Goal: Task Accomplishment & Management: Use online tool/utility

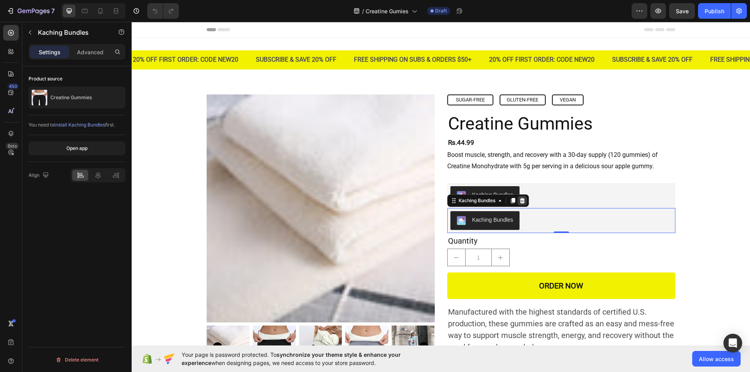
click at [519, 202] on icon at bounding box center [522, 201] width 6 height 6
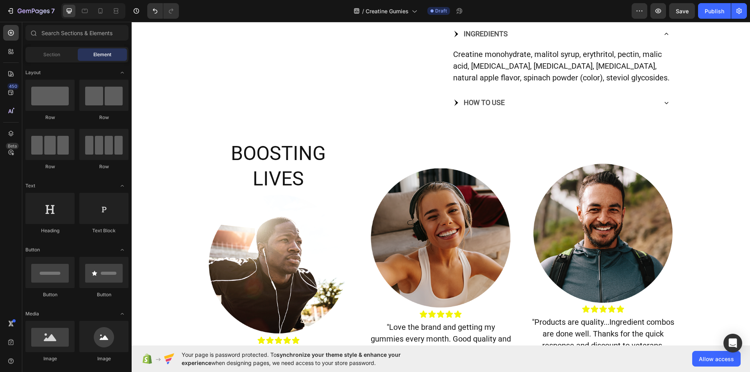
scroll to position [362, 0]
click at [664, 37] on icon at bounding box center [666, 34] width 8 height 8
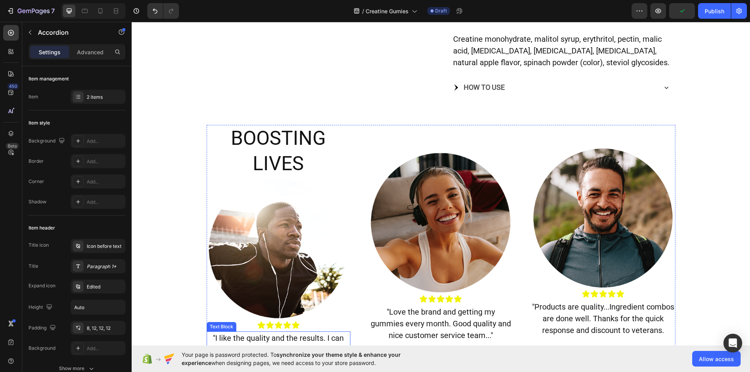
scroll to position [377, 0]
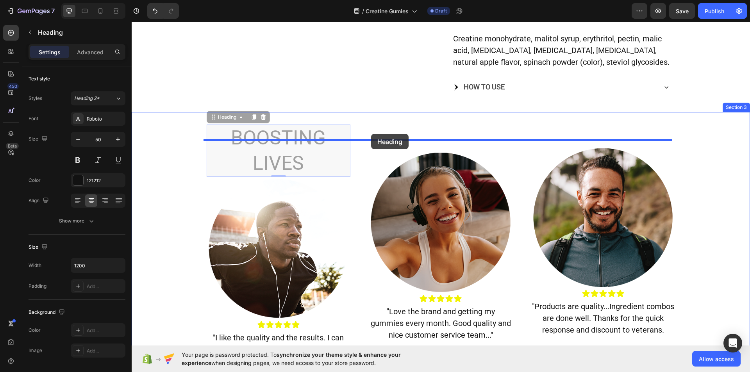
drag, startPoint x: 210, startPoint y: 135, endPoint x: 371, endPoint y: 134, distance: 161.3
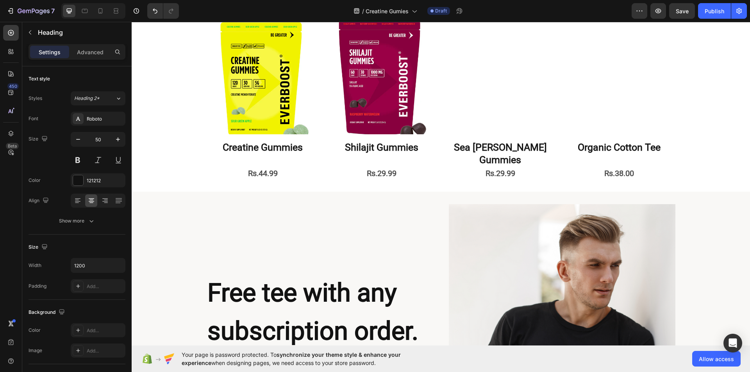
scroll to position [1238, 0]
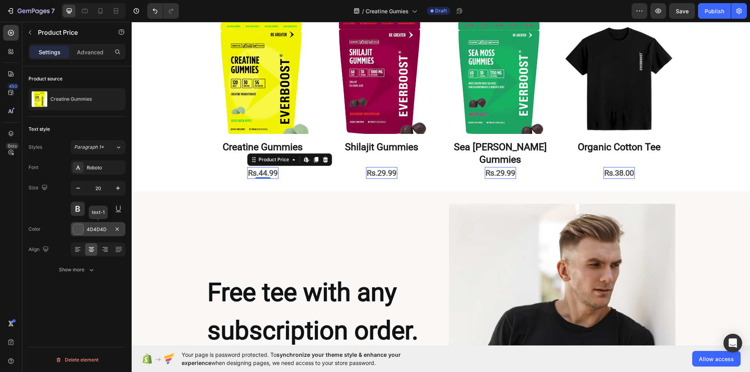
click at [82, 226] on div at bounding box center [78, 229] width 10 height 10
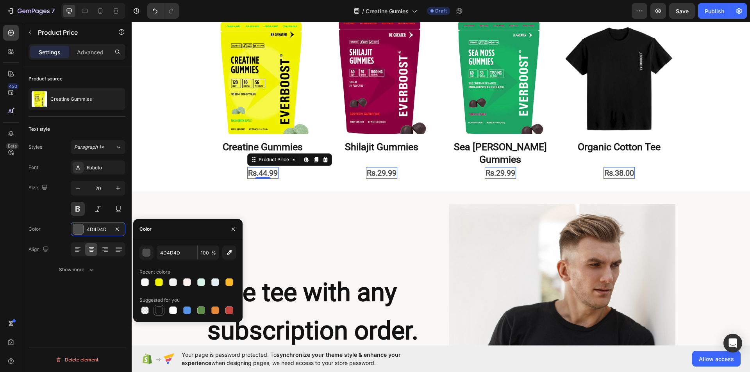
click at [157, 315] on div at bounding box center [158, 310] width 9 height 9
type input "151515"
click at [236, 228] on icon "button" at bounding box center [233, 229] width 6 height 6
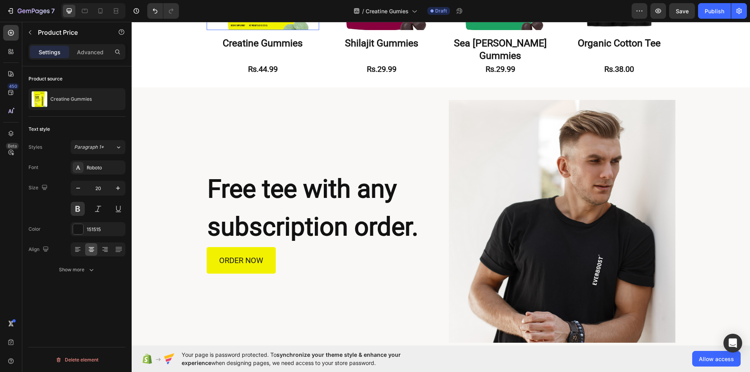
scroll to position [1088, 0]
click at [84, 269] on div "Show more" at bounding box center [77, 270] width 36 height 8
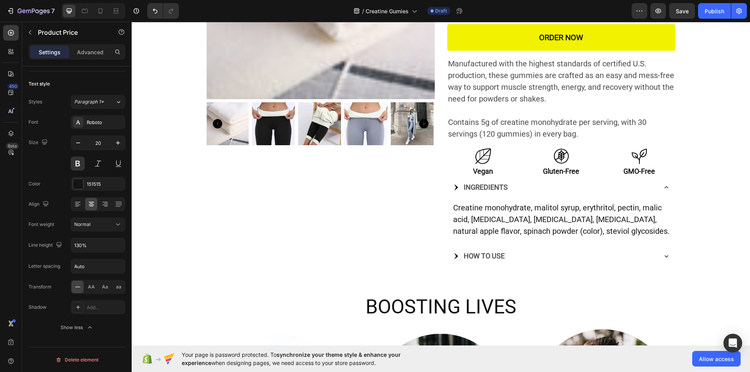
scroll to position [223, 0]
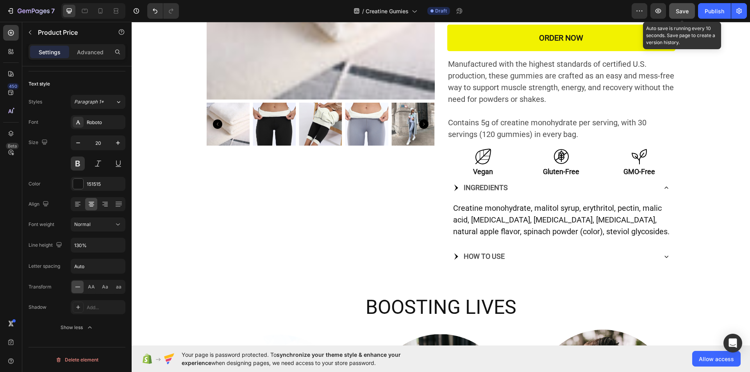
click at [678, 7] on div "Save" at bounding box center [682, 11] width 13 height 8
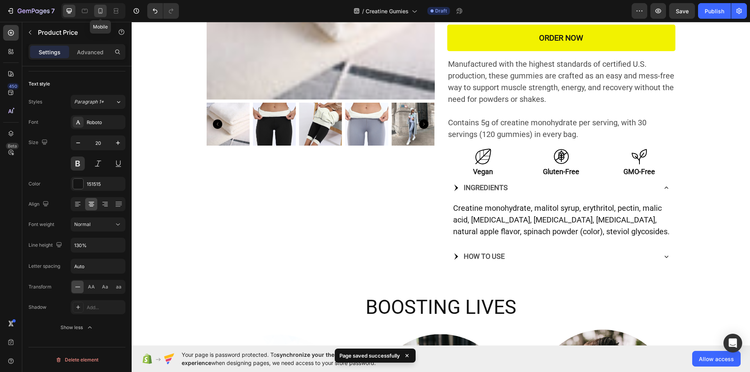
click at [104, 11] on icon at bounding box center [100, 11] width 8 height 8
type input "14"
type input "180%"
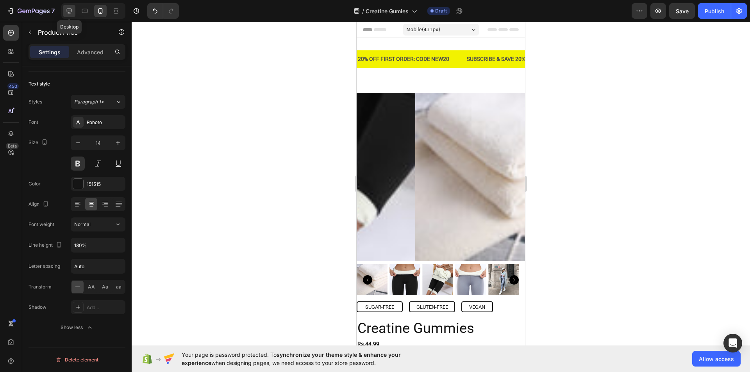
click at [68, 12] on icon at bounding box center [69, 11] width 8 height 8
type input "20"
type input "130%"
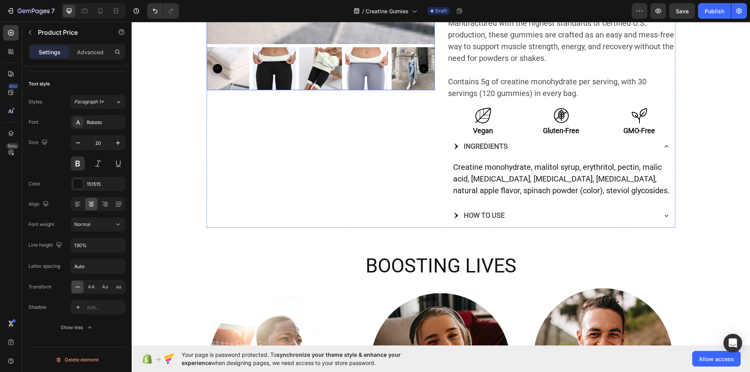
scroll to position [278, 0]
click at [289, 151] on div "Product Images" at bounding box center [321, 22] width 228 height 412
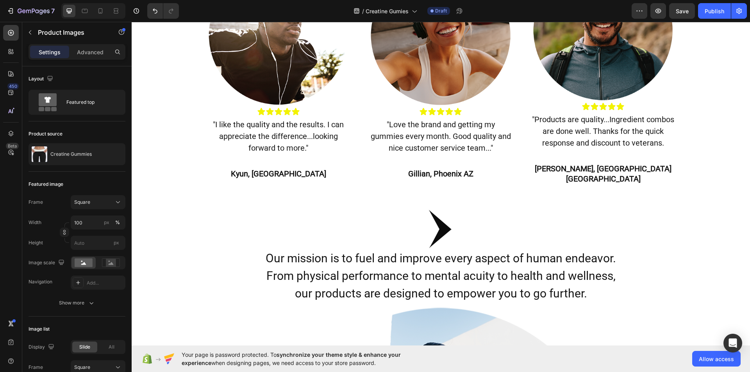
scroll to position [606, 0]
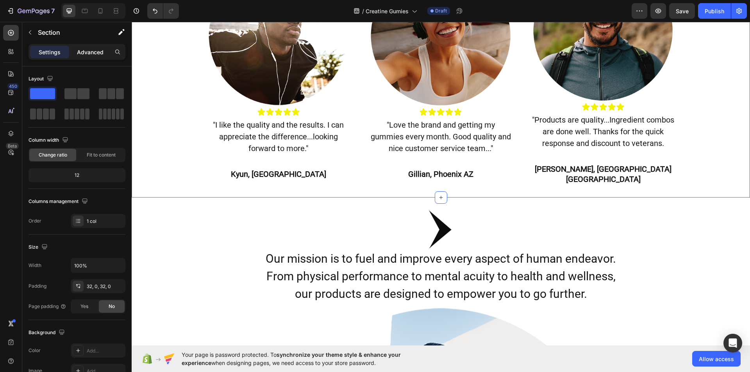
click at [95, 48] on p "Advanced" at bounding box center [90, 52] width 27 height 8
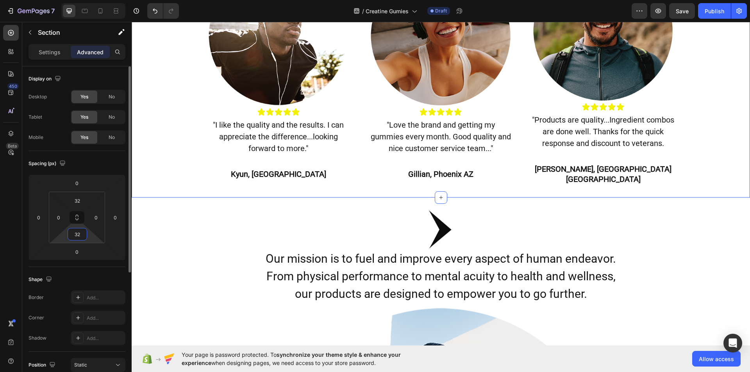
click at [84, 232] on input "32" at bounding box center [78, 234] width 16 height 12
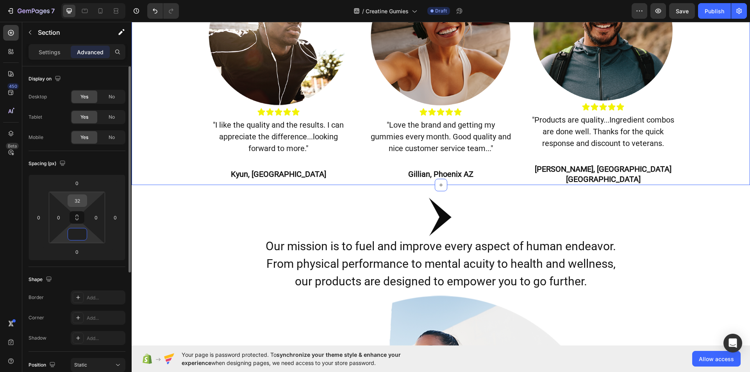
type input "0"
click at [79, 201] on input "32" at bounding box center [78, 201] width 16 height 12
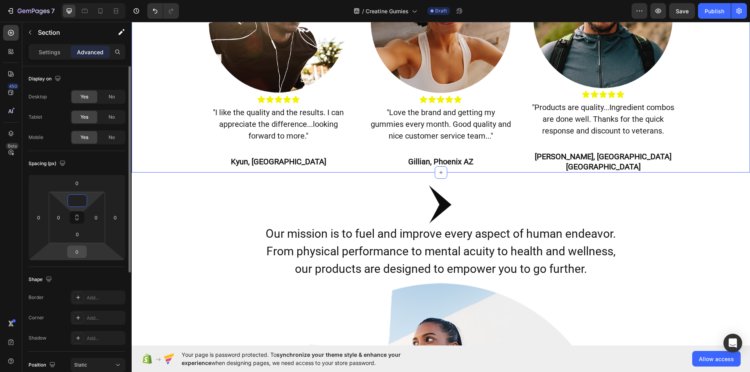
type input "0"
click at [83, 249] on input "0" at bounding box center [77, 252] width 16 height 12
type input "20"
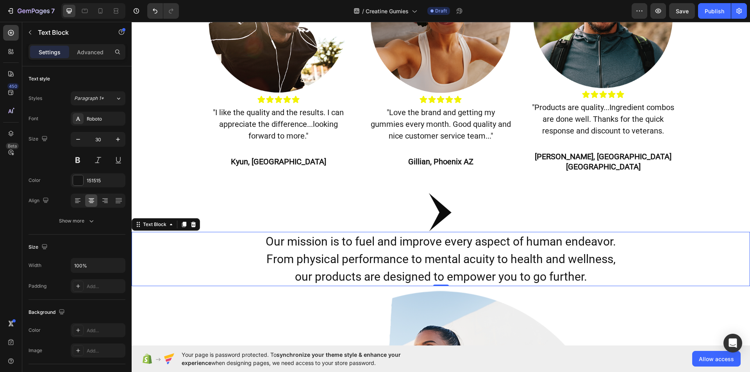
click at [182, 239] on p "Our mission is to fuel and improve every aspect of human endeavor." at bounding box center [440, 242] width 617 height 18
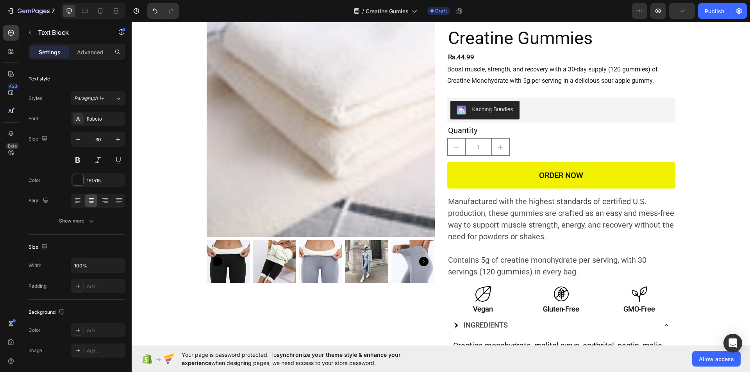
scroll to position [0, 0]
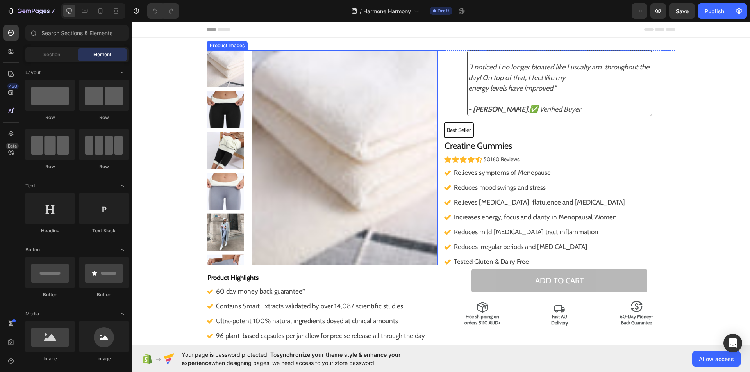
click at [409, 166] on img at bounding box center [345, 157] width 186 height 215
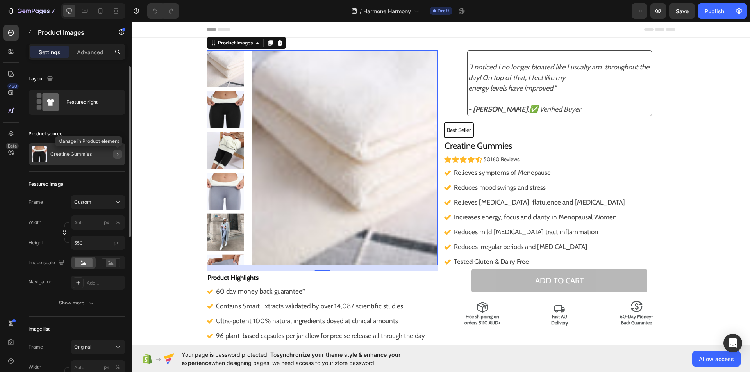
click at [116, 153] on icon "button" at bounding box center [117, 154] width 6 height 6
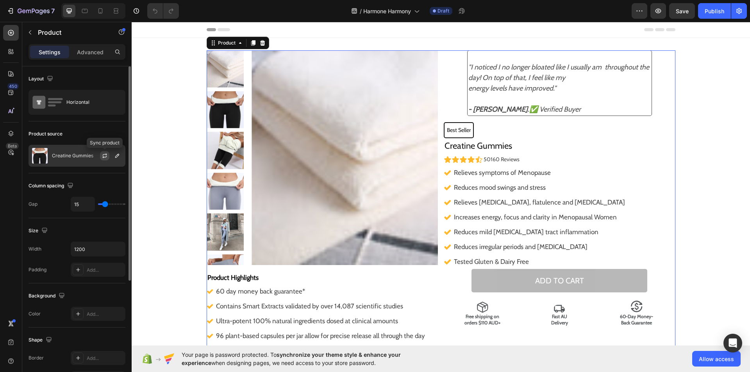
click at [107, 154] on icon "button" at bounding box center [105, 156] width 6 height 6
click at [115, 154] on icon "button" at bounding box center [117, 156] width 6 height 6
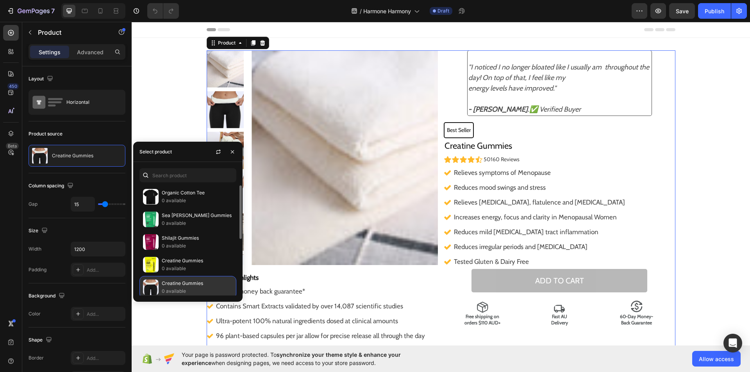
click at [180, 282] on p "Creatine Gummies" at bounding box center [197, 284] width 71 height 8
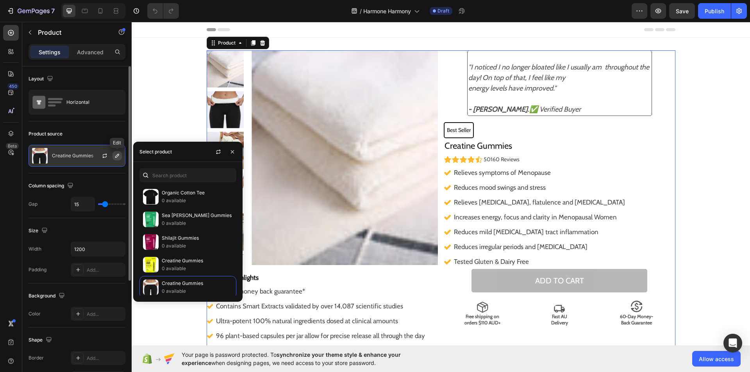
click at [113, 156] on button "button" at bounding box center [116, 155] width 9 height 9
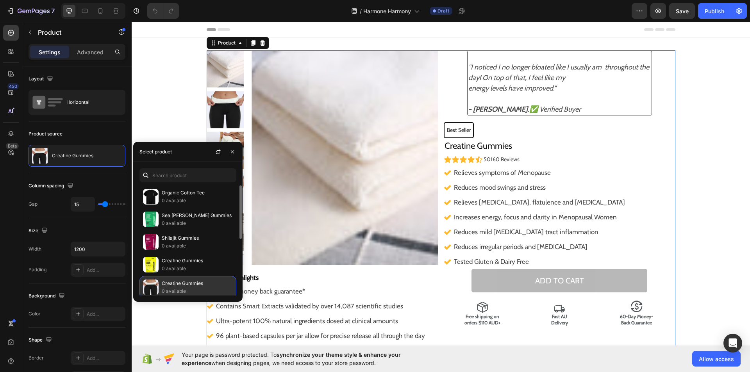
click at [192, 286] on p "Creatine Gummies" at bounding box center [197, 284] width 71 height 8
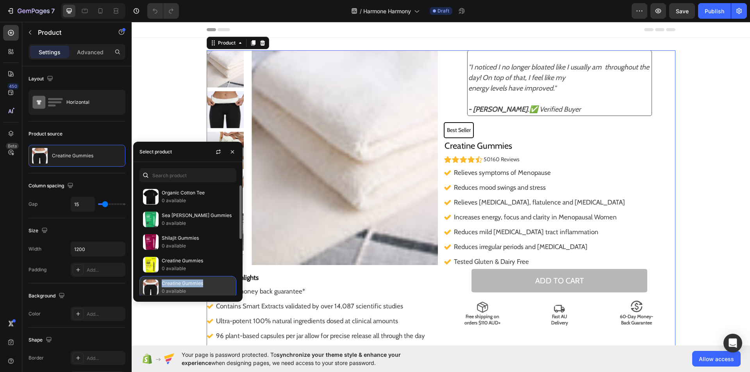
click at [192, 286] on p "Creatine Gummies" at bounding box center [197, 284] width 71 height 8
click at [235, 153] on icon "button" at bounding box center [232, 152] width 6 height 6
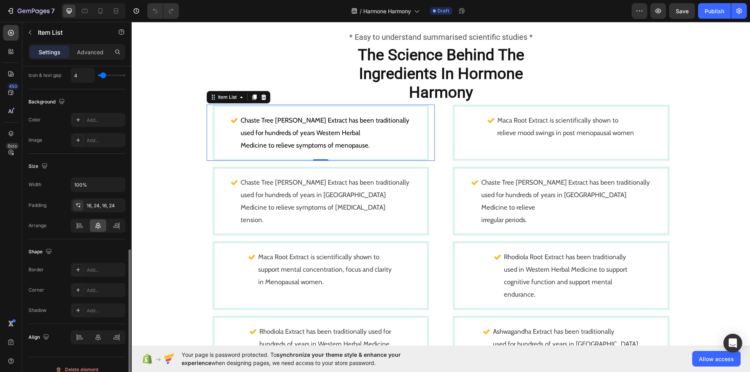
scroll to position [393, 0]
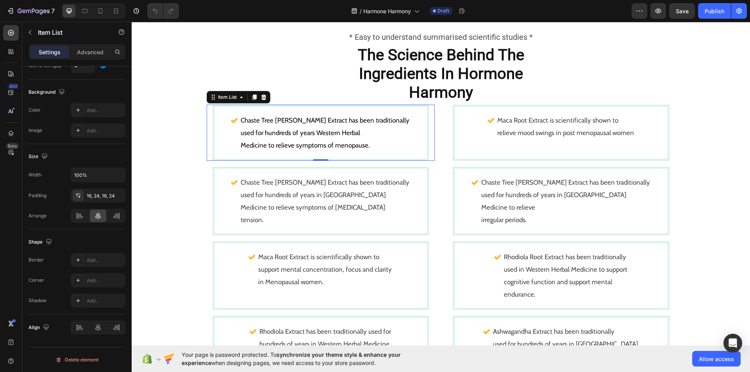
click at [214, 146] on div "Chaste Tree [PERSON_NAME] Extract has been traditionally used for hundreds of y…" at bounding box center [320, 133] width 213 height 52
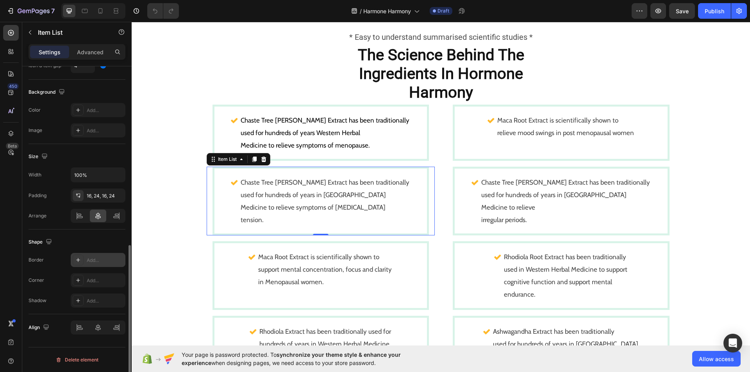
click at [77, 265] on div at bounding box center [78, 260] width 11 height 11
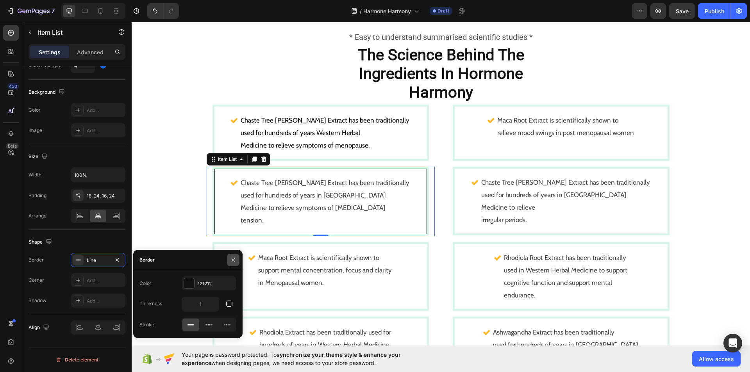
click at [232, 259] on icon "button" at bounding box center [233, 260] width 6 height 6
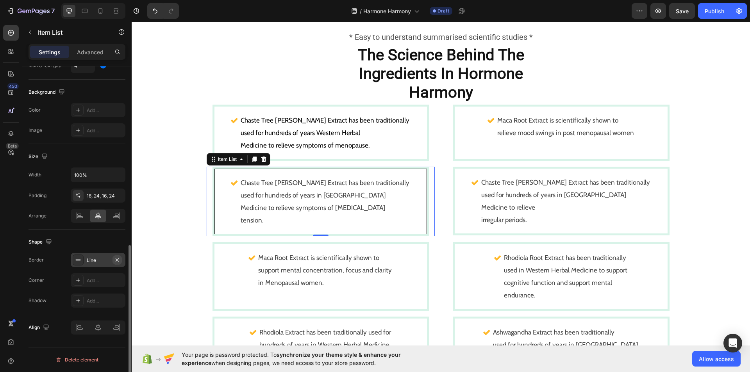
click at [117, 258] on icon "button" at bounding box center [117, 260] width 6 height 6
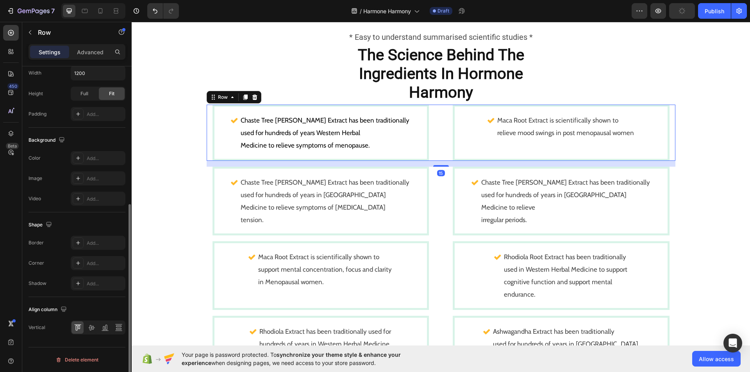
scroll to position [0, 0]
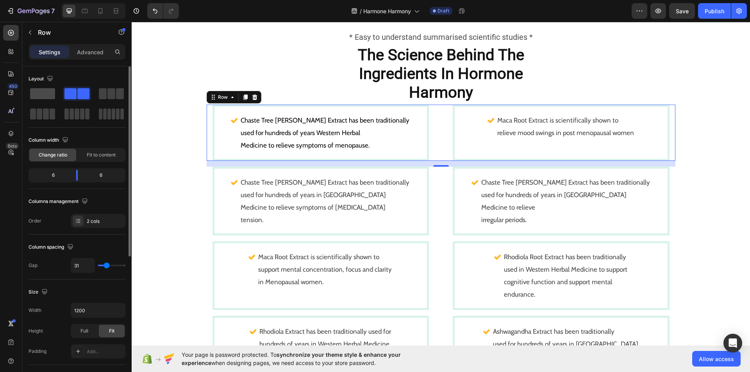
click at [47, 98] on span at bounding box center [42, 93] width 25 height 11
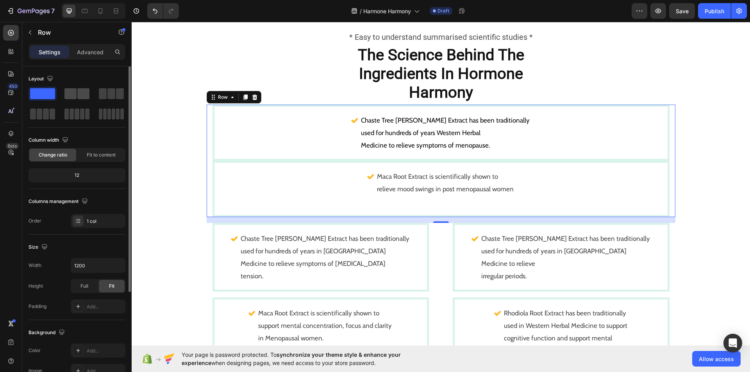
click at [79, 90] on span at bounding box center [83, 93] width 12 height 11
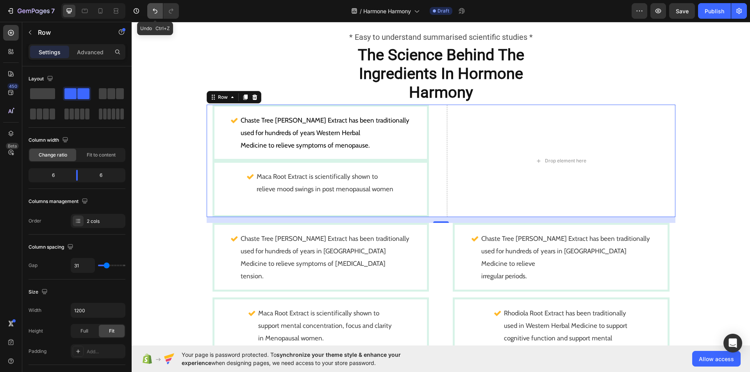
click at [159, 12] on button "Undo/Redo" at bounding box center [155, 11] width 16 height 16
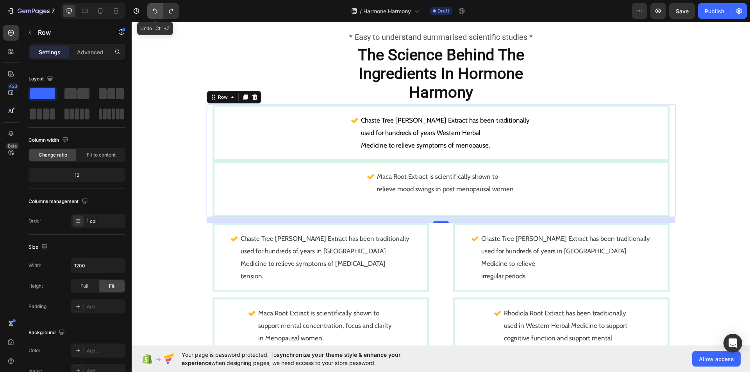
click at [159, 12] on button "Undo/Redo" at bounding box center [155, 11] width 16 height 16
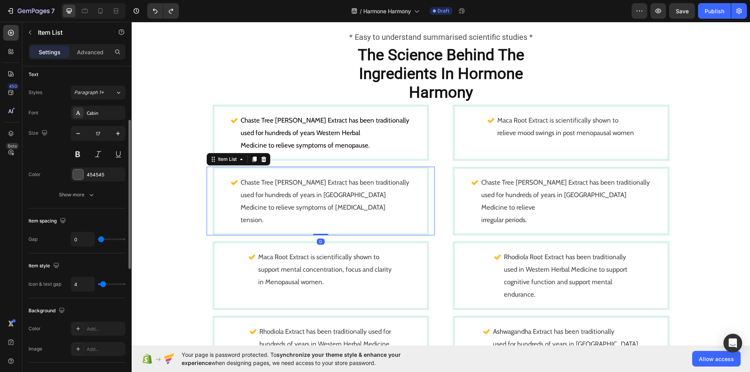
scroll to position [177, 0]
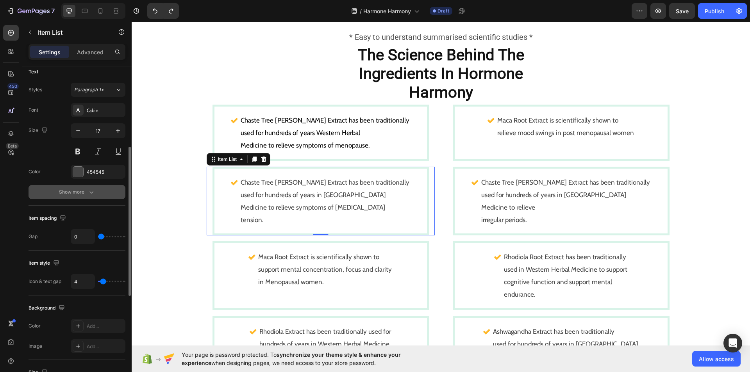
click at [90, 191] on icon "button" at bounding box center [91, 192] width 8 height 8
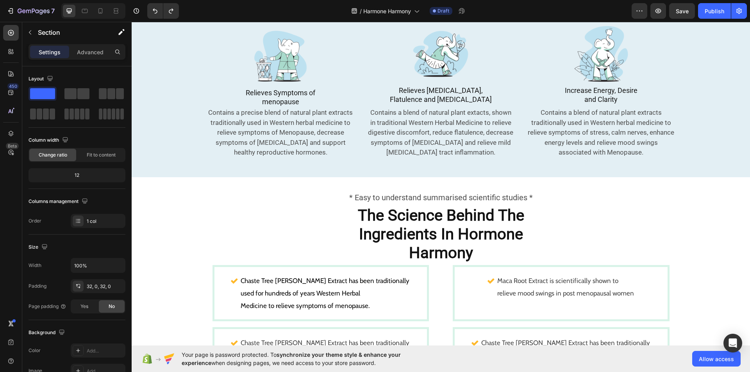
scroll to position [329, 0]
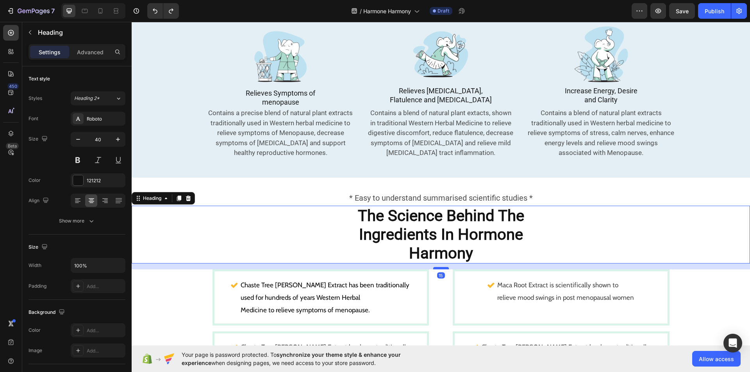
drag, startPoint x: 437, startPoint y: 264, endPoint x: 439, endPoint y: 268, distance: 4.4
click at [439, 268] on div at bounding box center [441, 268] width 16 height 2
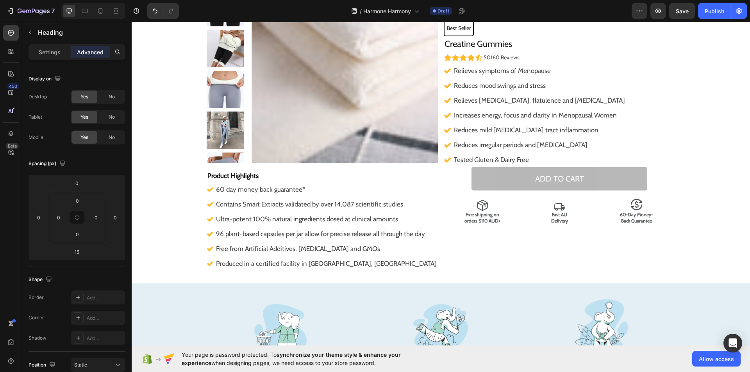
scroll to position [14, 0]
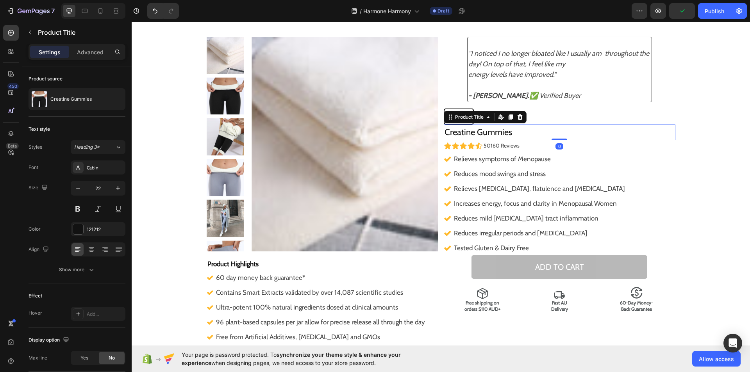
click at [467, 132] on h2 "Creatine Gummies" at bounding box center [560, 133] width 232 height 16
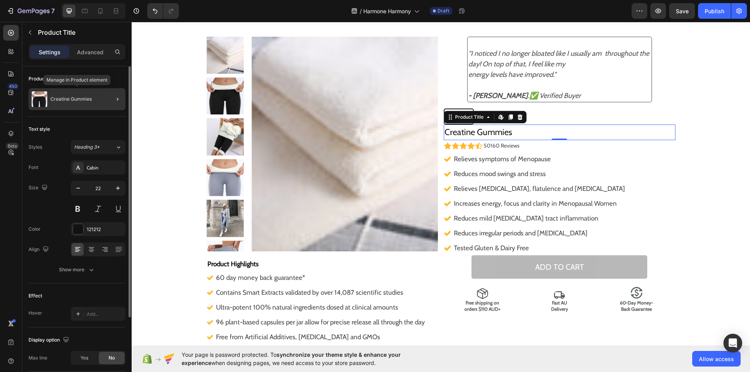
click at [30, 100] on div "Creatine Gummies" at bounding box center [77, 99] width 97 height 22
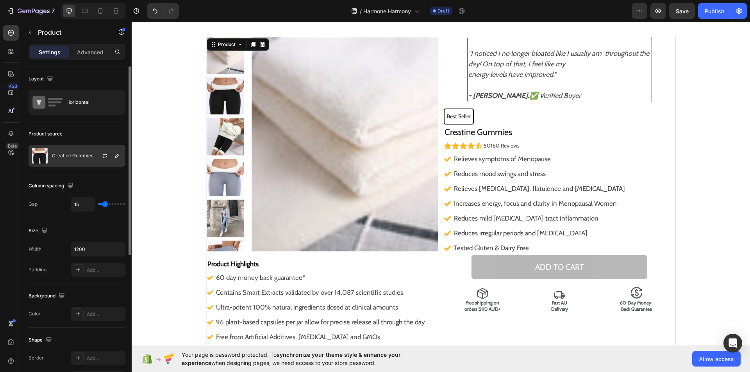
click at [63, 157] on p "Creatine Gummies" at bounding box center [72, 155] width 41 height 5
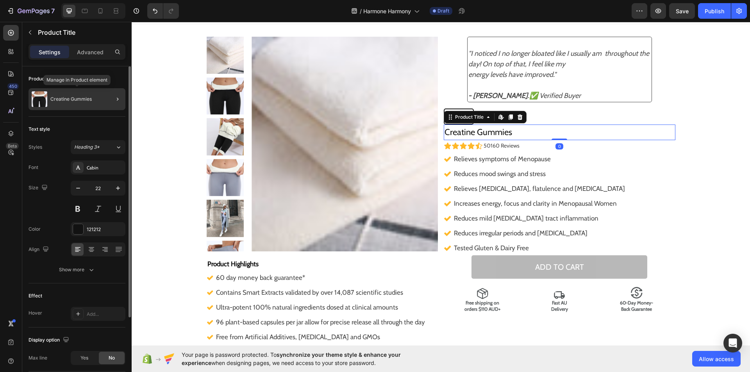
click at [101, 98] on div "Creatine Gummies" at bounding box center [77, 99] width 97 height 22
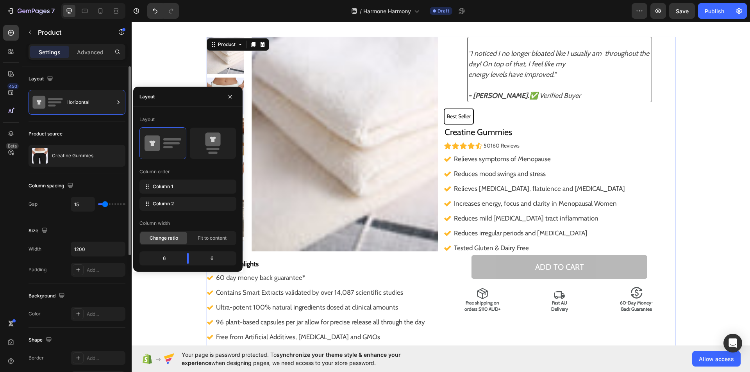
click at [101, 98] on div "Horizontal" at bounding box center [90, 102] width 48 height 18
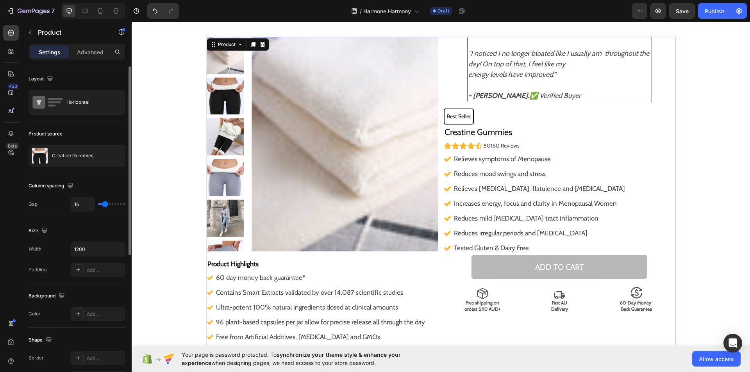
click at [101, 98] on div "Horizontal" at bounding box center [90, 102] width 48 height 18
click at [81, 155] on p "Creatine Gummies" at bounding box center [72, 155] width 41 height 5
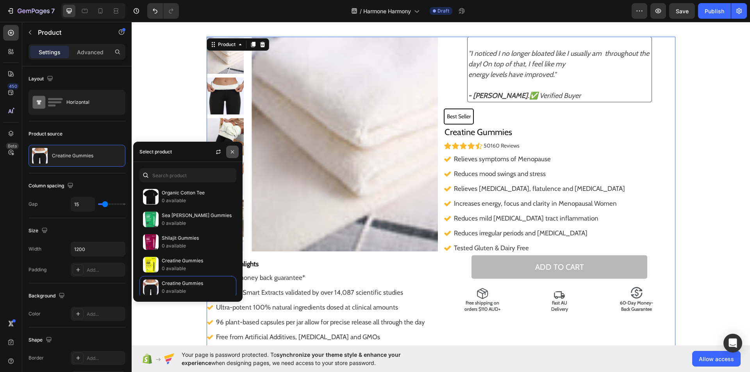
click at [230, 151] on icon "button" at bounding box center [232, 152] width 6 height 6
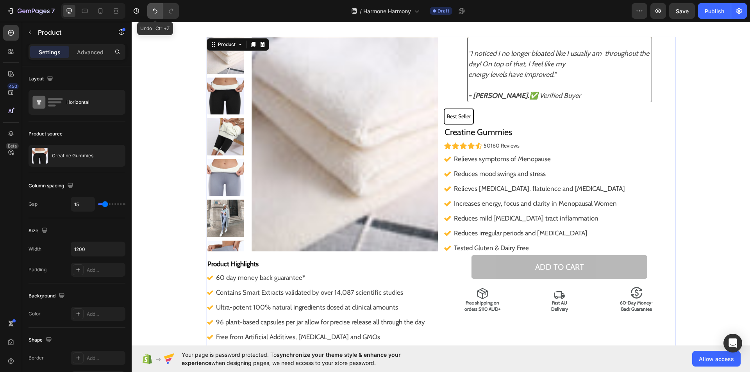
click at [153, 12] on icon "Undo/Redo" at bounding box center [155, 11] width 8 height 8
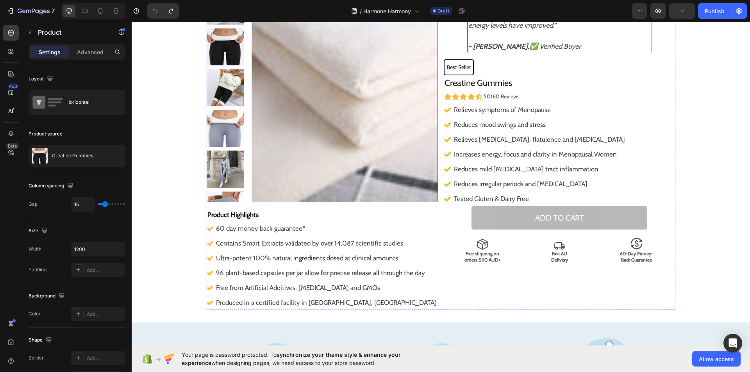
scroll to position [63, 0]
click at [104, 159] on icon "button" at bounding box center [105, 156] width 6 height 6
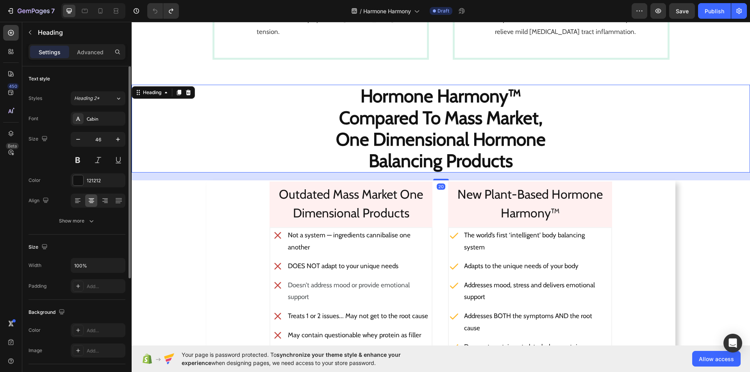
scroll to position [1084, 0]
click at [79, 140] on icon "button" at bounding box center [78, 140] width 8 height 8
type input "45"
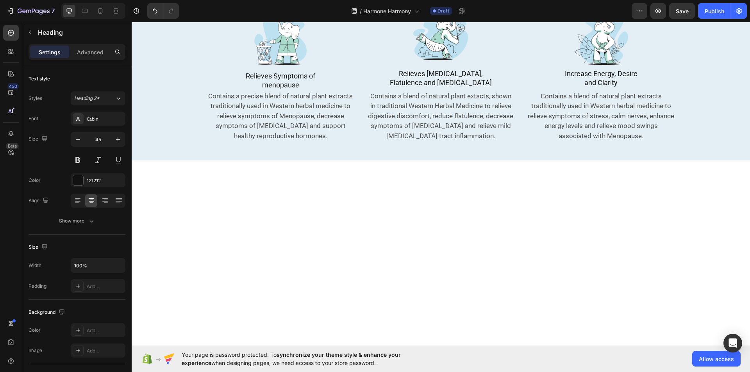
scroll to position [0, 0]
